Goal: Task Accomplishment & Management: Complete application form

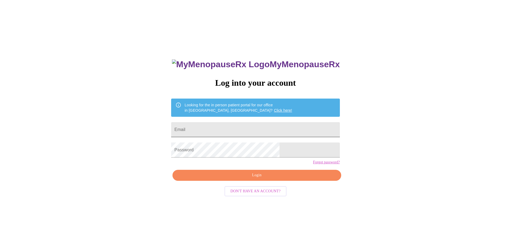
click at [233, 129] on input "Email" at bounding box center [255, 129] width 168 height 15
type input "Filioshome@gmail.com"
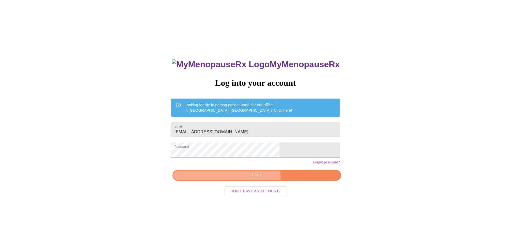
click at [253, 179] on span "Login" at bounding box center [257, 175] width 156 height 7
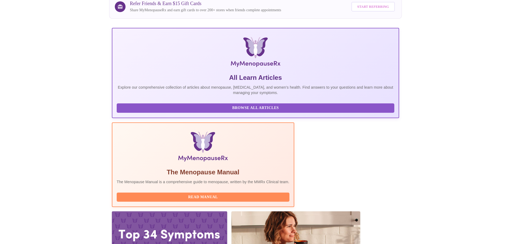
scroll to position [77, 0]
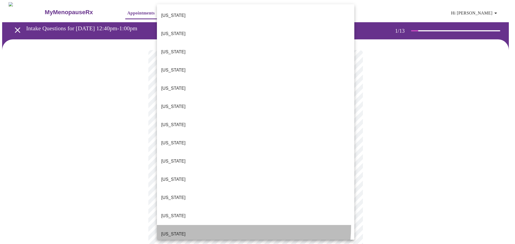
click at [182, 225] on li "Illinois" at bounding box center [255, 234] width 197 height 18
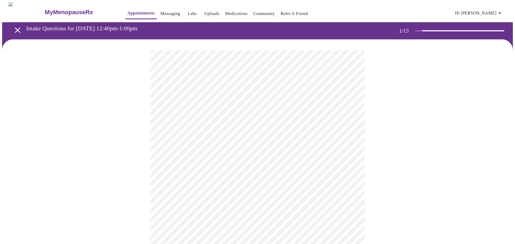
click at [206, 156] on body "MyMenopauseRx Appointments Messaging Labs Uploads Medications Community Refer a…" at bounding box center [257, 247] width 510 height 490
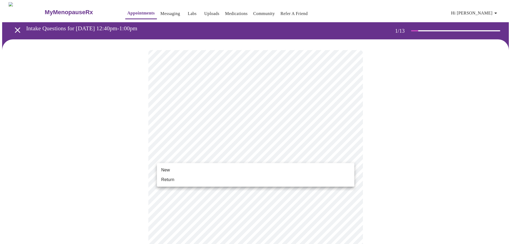
click at [186, 178] on li "Return" at bounding box center [255, 180] width 197 height 10
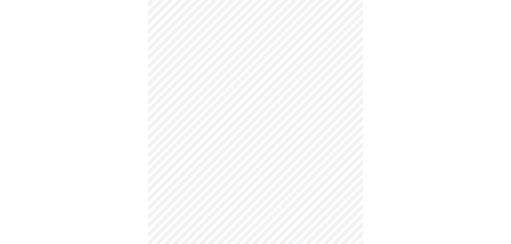
scroll to position [214, 0]
click at [209, 195] on body "MyMenopauseRx Appointments Messaging Labs Uploads Medications Community Refer a…" at bounding box center [257, 29] width 510 height 482
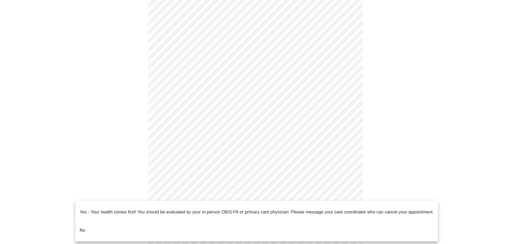
click at [104, 221] on li "No" at bounding box center [256, 230] width 362 height 18
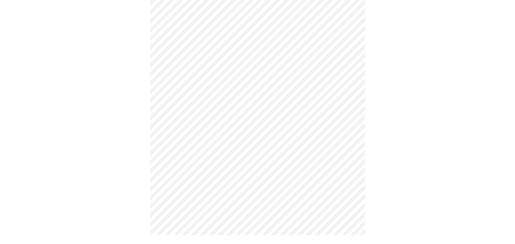
scroll to position [0, 0]
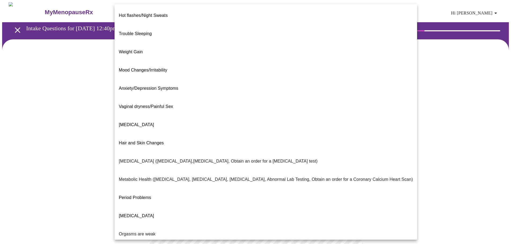
click at [209, 110] on body "MyMenopauseRx Appointments Messaging Labs Uploads Medications Community Refer a…" at bounding box center [257, 163] width 510 height 322
click at [149, 195] on span "Period Problems" at bounding box center [135, 197] width 32 height 5
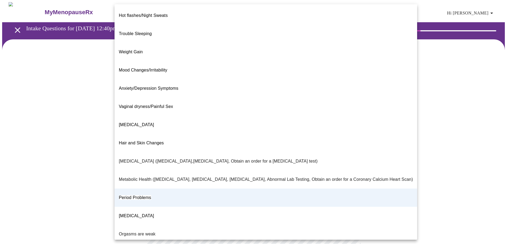
click at [190, 111] on body "MyMenopauseRx Appointments Messaging Labs Uploads Medications Community Refer a…" at bounding box center [255, 161] width 506 height 319
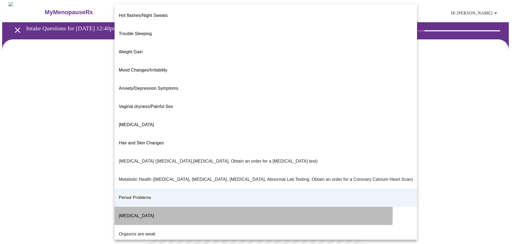
click at [143, 214] on span "Postmenopausal Bleeding" at bounding box center [136, 216] width 35 height 5
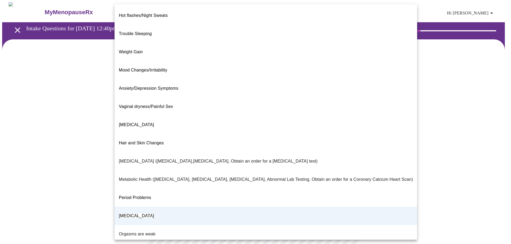
click at [180, 109] on body "MyMenopauseRx Appointments Messaging Labs Uploads Medications Community Refer a…" at bounding box center [255, 161] width 506 height 319
click at [144, 189] on li "Period Problems" at bounding box center [265, 198] width 302 height 18
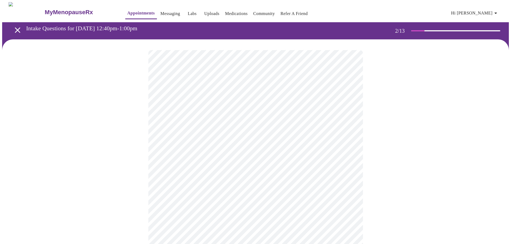
click at [204, 163] on body "MyMenopauseRx Appointments Messaging Labs Uploads Medications Community Refer a…" at bounding box center [255, 161] width 506 height 319
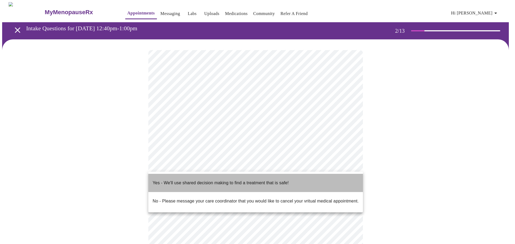
click at [187, 180] on p "Yes - We'll use shared decision making to find a treatment that is safe!" at bounding box center [221, 183] width 136 height 6
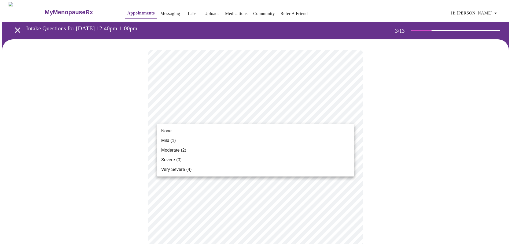
click at [178, 149] on span "Moderate (2)" at bounding box center [173, 150] width 25 height 6
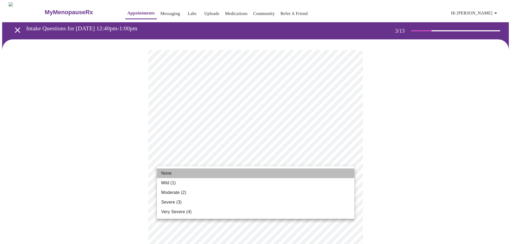
click at [174, 173] on li "None" at bounding box center [255, 174] width 197 height 10
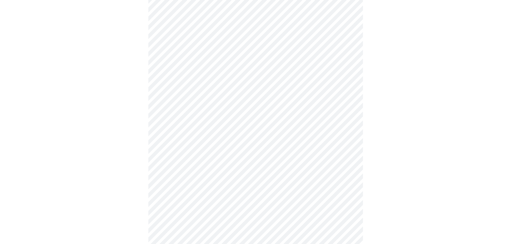
scroll to position [107, 0]
click at [192, 95] on body "MyMenopauseRx Appointments Messaging Labs Uploads Medications Community Refer a…" at bounding box center [255, 244] width 506 height 698
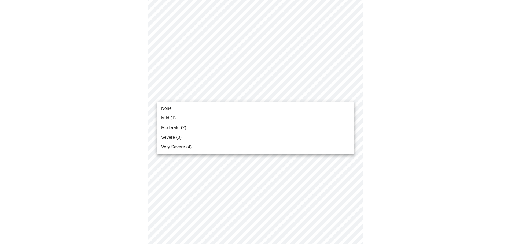
click at [186, 138] on li "Severe (3)" at bounding box center [255, 138] width 197 height 10
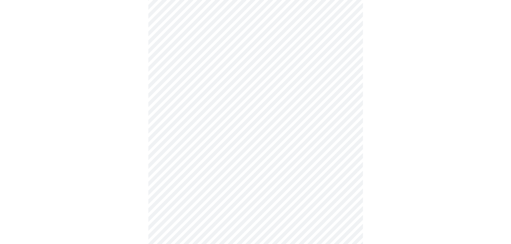
click at [210, 177] on body "MyMenopauseRx Appointments Messaging Labs Uploads Medications Community Refer a…" at bounding box center [255, 240] width 506 height 691
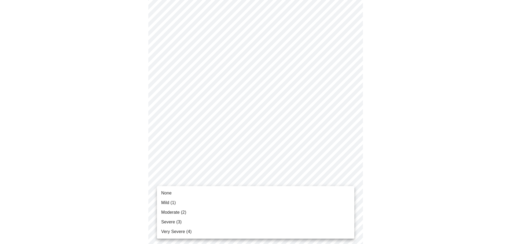
click at [185, 212] on span "Moderate (2)" at bounding box center [173, 212] width 25 height 6
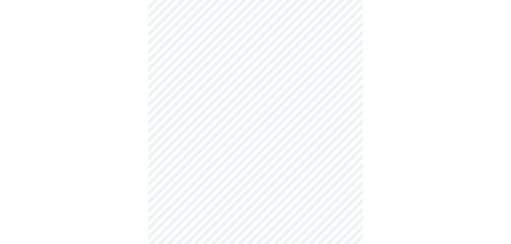
scroll to position [241, 0]
click at [223, 80] on body "MyMenopauseRx Appointments Messaging Labs Uploads Medications Community Refer a…" at bounding box center [255, 102] width 506 height 683
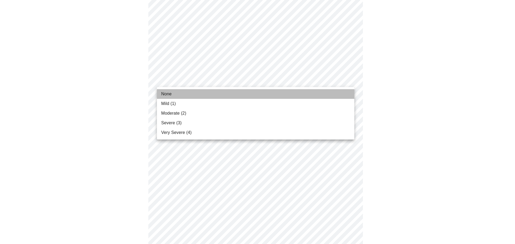
click at [174, 94] on li "None" at bounding box center [255, 94] width 197 height 10
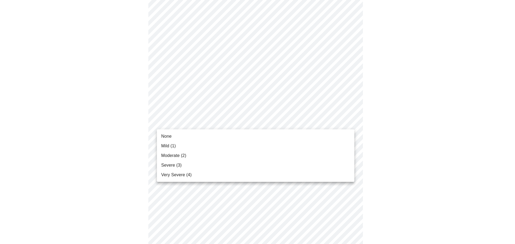
click at [196, 123] on body "MyMenopauseRx Appointments Messaging Labs Uploads Medications Community Refer a…" at bounding box center [257, 99] width 510 height 676
click at [169, 147] on span "Mild (1)" at bounding box center [168, 146] width 15 height 6
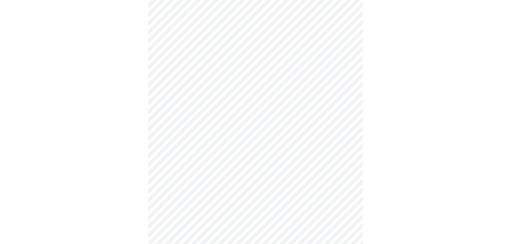
click at [205, 163] on body "MyMenopauseRx Appointments Messaging Labs Uploads Medications Community Refer a…" at bounding box center [255, 95] width 506 height 668
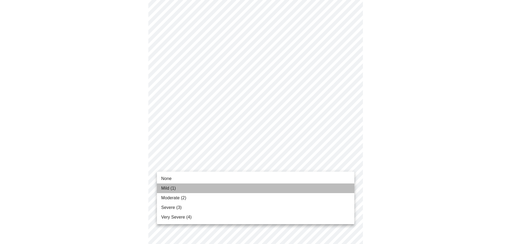
drag, startPoint x: 185, startPoint y: 188, endPoint x: 190, endPoint y: 182, distance: 7.8
click at [185, 188] on li "Mild (1)" at bounding box center [255, 189] width 197 height 10
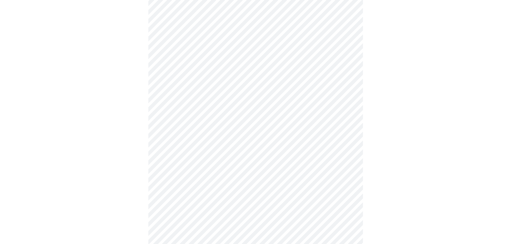
scroll to position [322, 0]
click at [213, 125] on body "MyMenopauseRx Appointments Messaging Labs Uploads Medications Community Refer a…" at bounding box center [255, 10] width 506 height 661
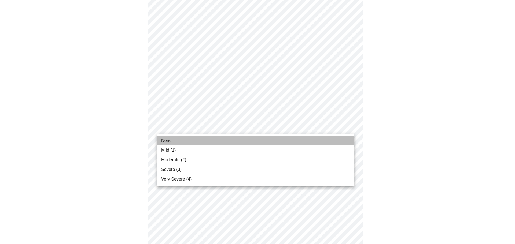
click at [182, 140] on li "None" at bounding box center [255, 141] width 197 height 10
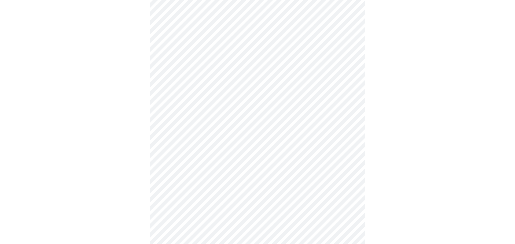
click at [194, 168] on body "MyMenopauseRx Appointments Messaging Labs Uploads Medications Community Refer a…" at bounding box center [257, 6] width 510 height 653
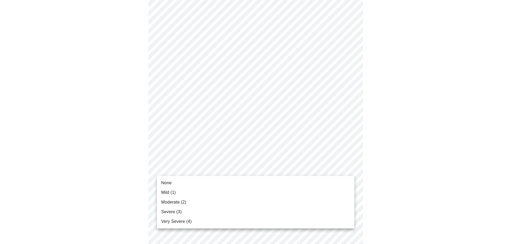
click at [177, 193] on li "Mild (1)" at bounding box center [255, 193] width 197 height 10
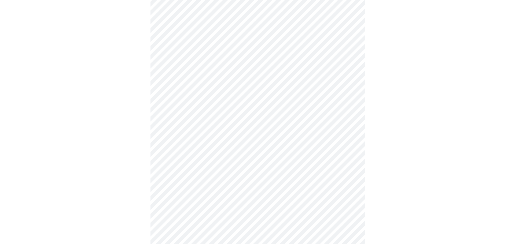
scroll to position [401, 0]
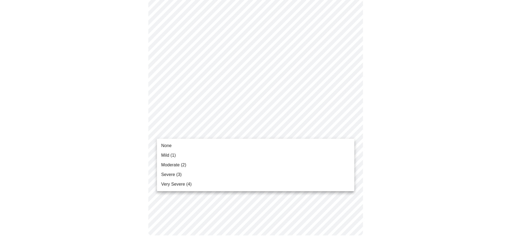
click at [174, 156] on span "Mild (1)" at bounding box center [168, 155] width 15 height 6
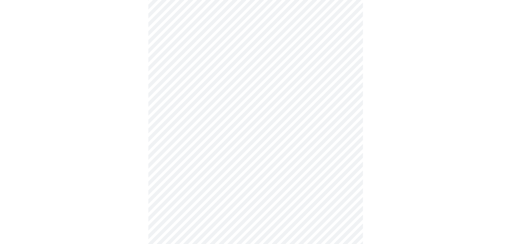
scroll to position [161, 0]
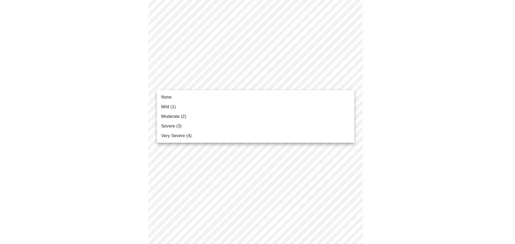
click at [205, 85] on body "MyMenopauseRx Appointments Messaging Labs Uploads Medications Community Refer a…" at bounding box center [257, 160] width 510 height 638
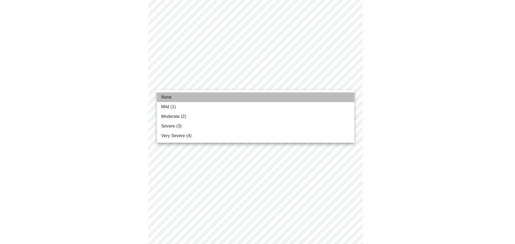
click at [181, 97] on li "None" at bounding box center [255, 97] width 197 height 10
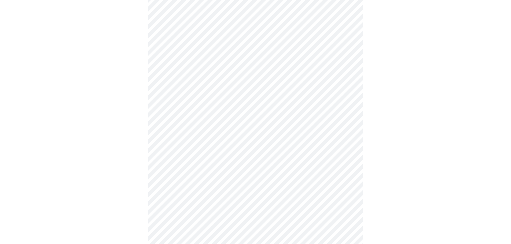
scroll to position [375, 0]
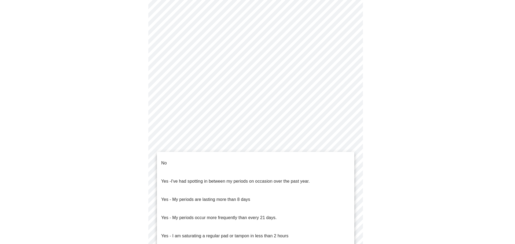
click at [220, 168] on body "MyMenopauseRx Appointments Messaging Labs Uploads Medications Community Refer a…" at bounding box center [257, 105] width 510 height 529
click at [129, 142] on div at bounding box center [257, 122] width 515 height 244
click at [233, 166] on body "MyMenopauseRx Appointments Messaging Labs Uploads Medications Community Refer a…" at bounding box center [257, 105] width 510 height 529
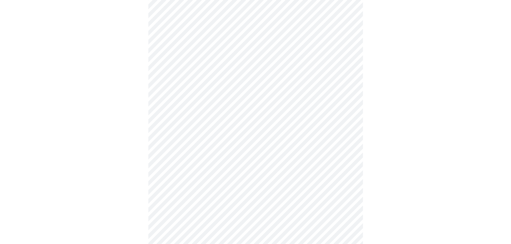
click at [212, 207] on body "MyMenopauseRx Appointments Messaging Labs Uploads Medications Community Refer a…" at bounding box center [255, 104] width 506 height 526
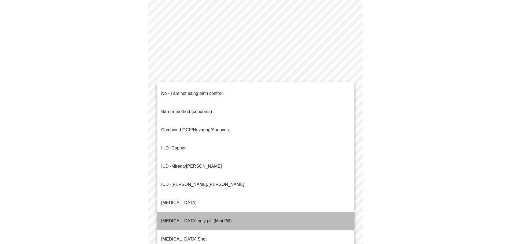
click at [190, 218] on p "Progesterone only pill (Mini Pill)" at bounding box center [196, 221] width 71 height 6
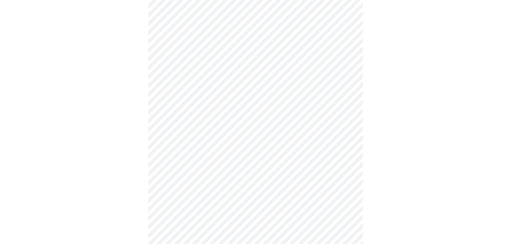
scroll to position [214, 0]
click at [218, 193] on body "MyMenopauseRx Appointments Messaging Labs Uploads Medications Community Refer a…" at bounding box center [257, 49] width 510 height 523
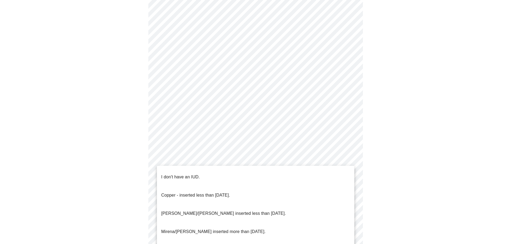
click at [196, 174] on p "I don't have an IUD." at bounding box center [180, 177] width 39 height 6
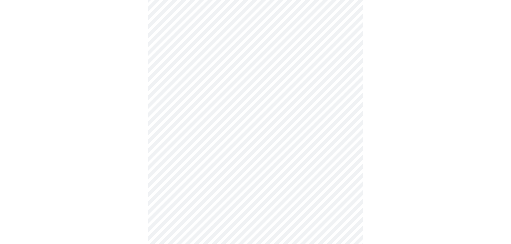
scroll to position [268, 0]
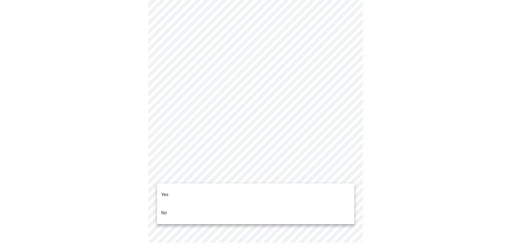
click at [179, 190] on li "Yes" at bounding box center [255, 195] width 197 height 18
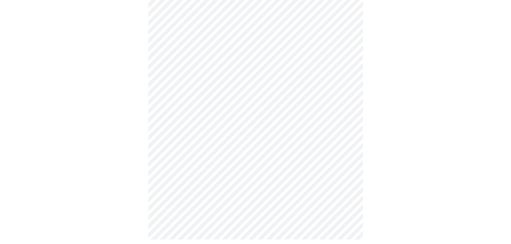
scroll to position [0, 0]
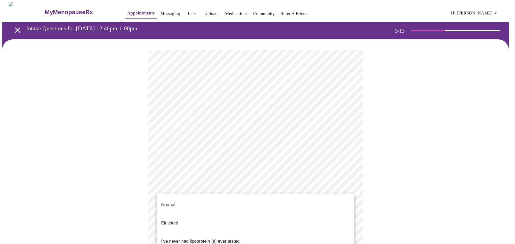
click at [213, 189] on body "MyMenopauseRx Appointments Messaging Labs Uploads Medications Community Refer a…" at bounding box center [257, 219] width 510 height 434
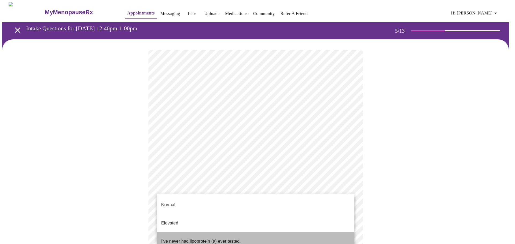
click at [205, 238] on p "I've never had lipoprotein (a) ever tested." at bounding box center [201, 241] width 80 height 6
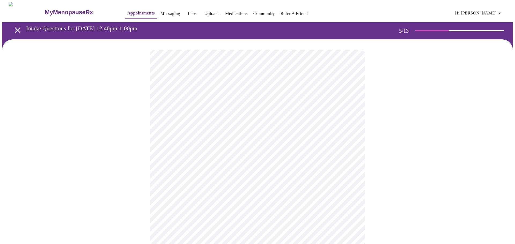
click at [213, 139] on body "MyMenopauseRx Appointments Messaging Labs Uploads Medications Community Refer a…" at bounding box center [257, 217] width 510 height 431
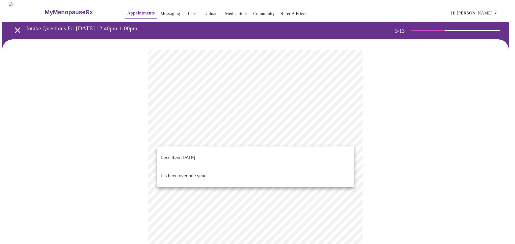
click at [196, 155] on p "Less than one year ago." at bounding box center [178, 158] width 35 height 6
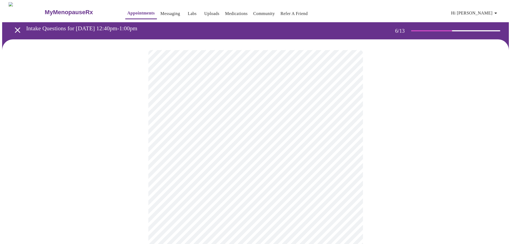
click at [212, 153] on body "MyMenopauseRx Appointments Messaging Labs Uploads Medications Community Refer a…" at bounding box center [255, 145] width 506 height 286
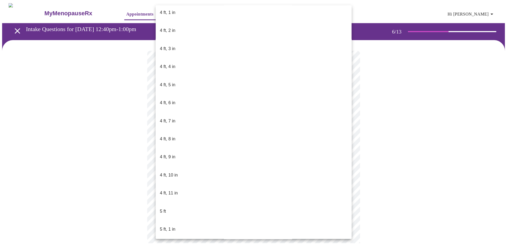
scroll to position [241, 0]
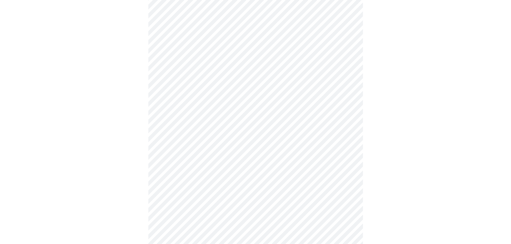
scroll to position [1340, 0]
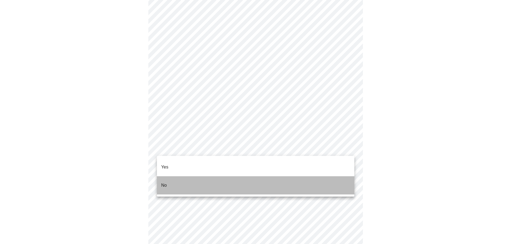
click at [183, 177] on li "No" at bounding box center [255, 185] width 197 height 18
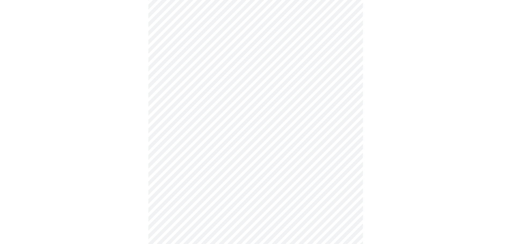
scroll to position [1421, 0]
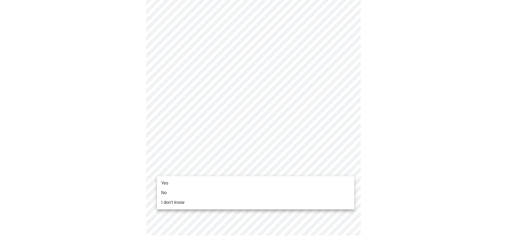
click at [188, 184] on li "Yes" at bounding box center [255, 184] width 197 height 10
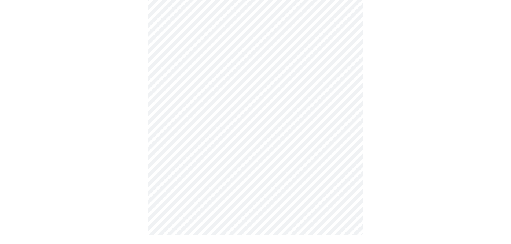
scroll to position [0, 0]
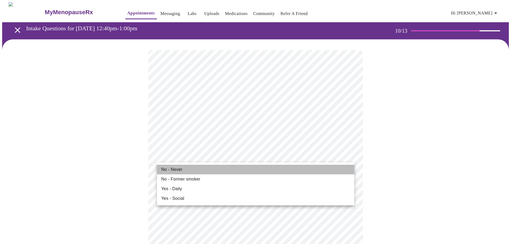
click at [189, 170] on li "No - Never" at bounding box center [255, 170] width 197 height 10
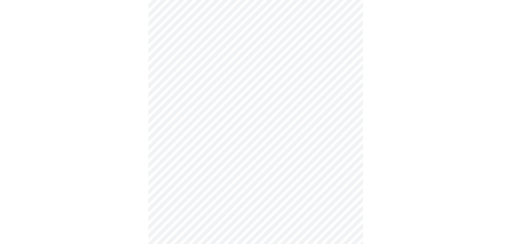
scroll to position [375, 0]
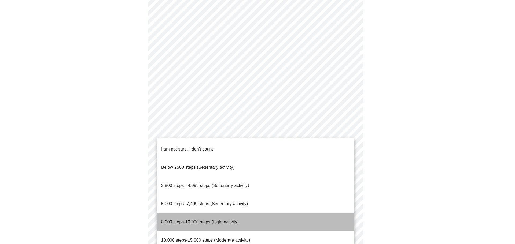
click at [202, 213] on li "8,000 steps-10,000 steps (Light activity)" at bounding box center [255, 222] width 197 height 18
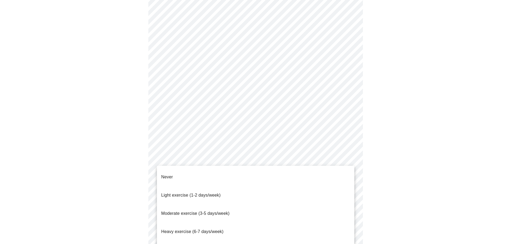
click at [133, 167] on div at bounding box center [257, 122] width 515 height 244
click at [213, 211] on span "Moderate exercise (3-5 days/week)" at bounding box center [195, 213] width 68 height 5
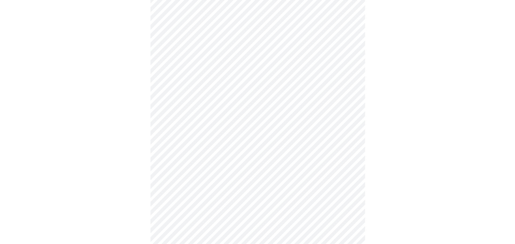
scroll to position [452, 0]
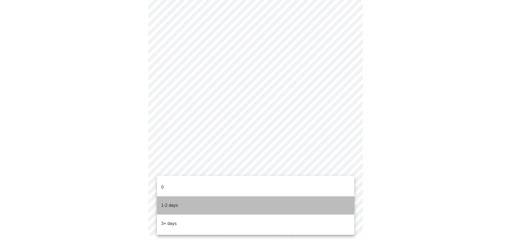
click at [201, 197] on li "1-2 days" at bounding box center [255, 206] width 197 height 18
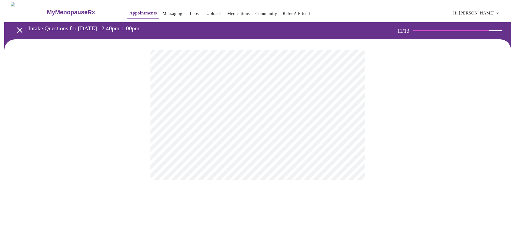
scroll to position [0, 0]
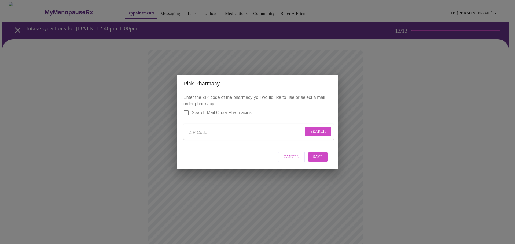
click at [198, 134] on input "Send a message to your care team" at bounding box center [246, 132] width 115 height 9
click at [310, 133] on button "Search" at bounding box center [318, 131] width 26 height 9
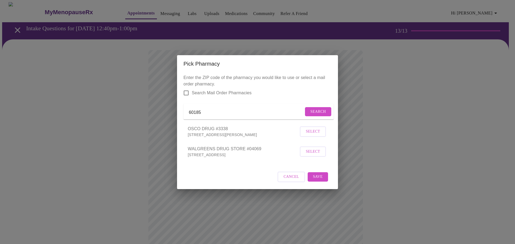
drag, startPoint x: 201, startPoint y: 109, endPoint x: 186, endPoint y: 110, distance: 15.6
click at [186, 110] on form "60185 Search" at bounding box center [258, 112] width 150 height 16
type input "jewel kirtk rd"
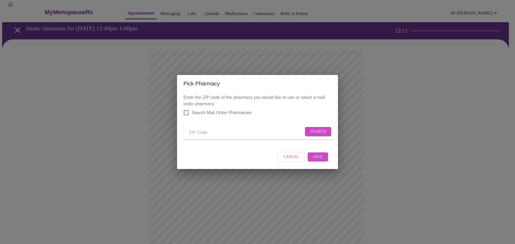
click at [206, 131] on input "Send a message to your care team" at bounding box center [246, 132] width 115 height 9
type input "60174"
click at [318, 132] on span "Search" at bounding box center [318, 131] width 16 height 7
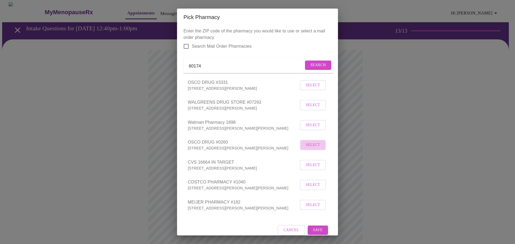
click at [310, 149] on span "Select" at bounding box center [313, 145] width 14 height 7
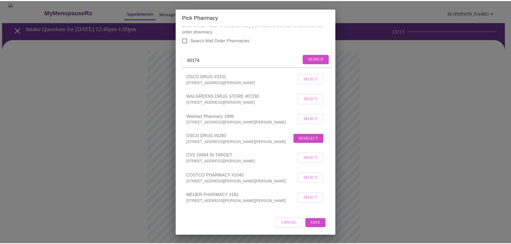
scroll to position [14, 0]
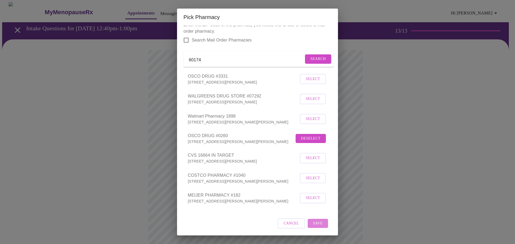
click at [313, 225] on span "Save" at bounding box center [318, 223] width 10 height 7
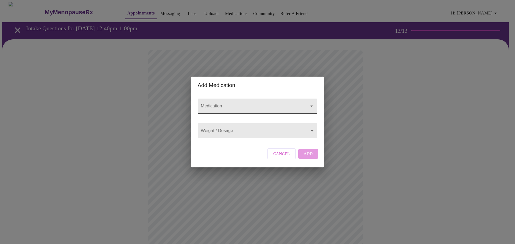
click at [226, 104] on input "Medication" at bounding box center [250, 109] width 100 height 10
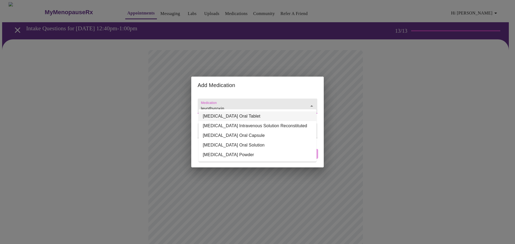
click at [235, 117] on li "[MEDICAL_DATA] Oral Tablet" at bounding box center [257, 117] width 118 height 10
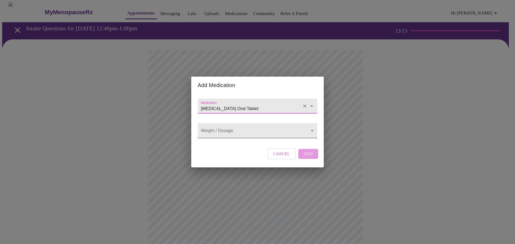
type input "[MEDICAL_DATA] Oral Tablet"
click at [259, 133] on body "MyMenopauseRx Appointments Messaging Labs Uploads Medications Community Refer a…" at bounding box center [257, 203] width 510 height 403
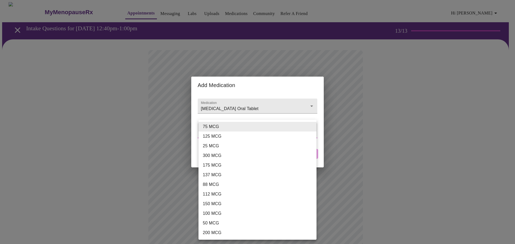
click at [218, 212] on li "100 MCG" at bounding box center [257, 214] width 118 height 10
type input "100 MCG"
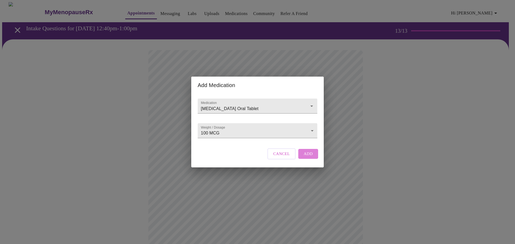
click at [306, 157] on span "Add" at bounding box center [307, 153] width 9 height 7
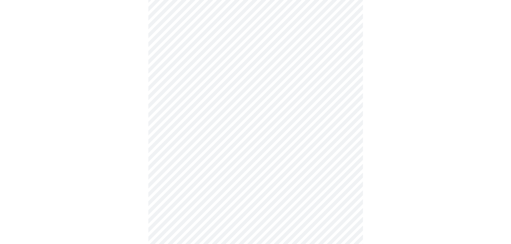
scroll to position [171, 0]
